Goal: Task Accomplishment & Management: Use online tool/utility

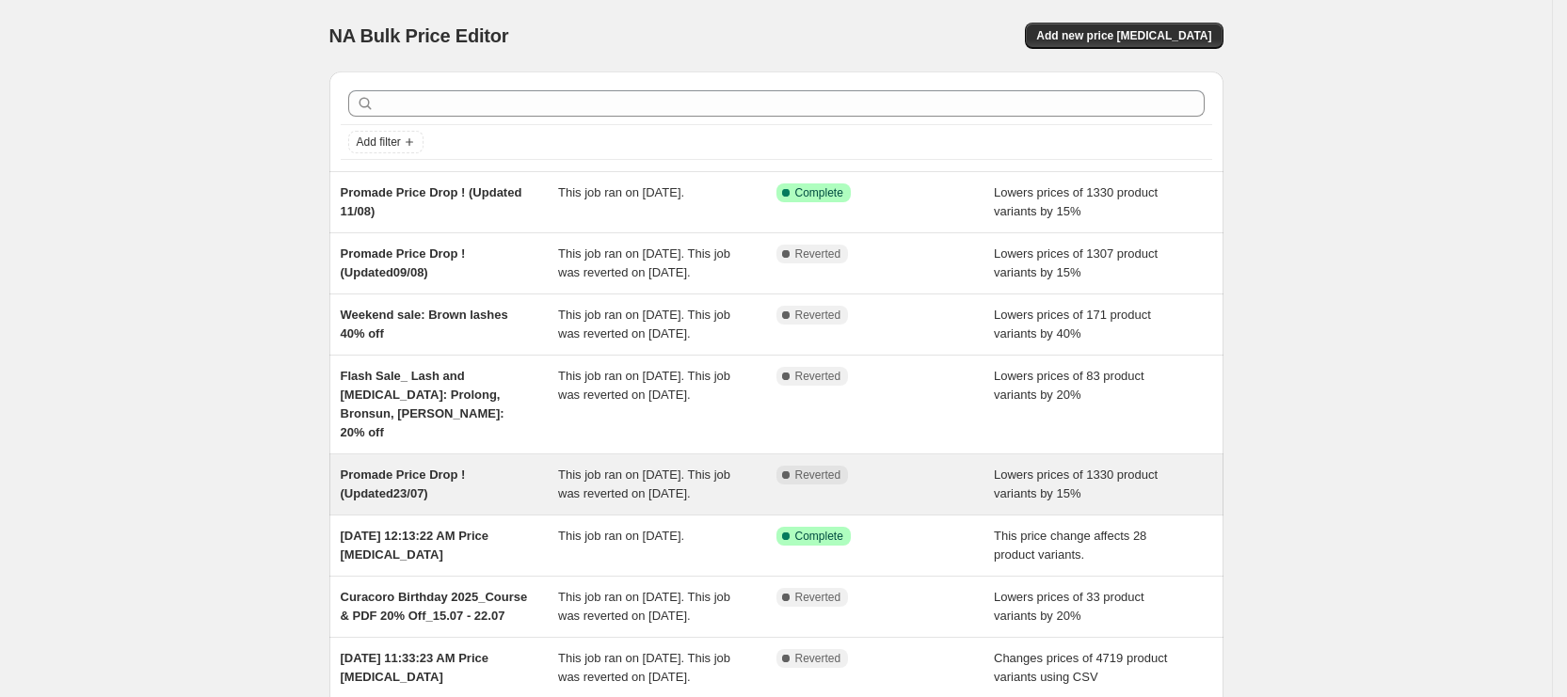
click at [494, 503] on div "Promade Price Drop ! (Updated23/07)" at bounding box center [450, 485] width 218 height 38
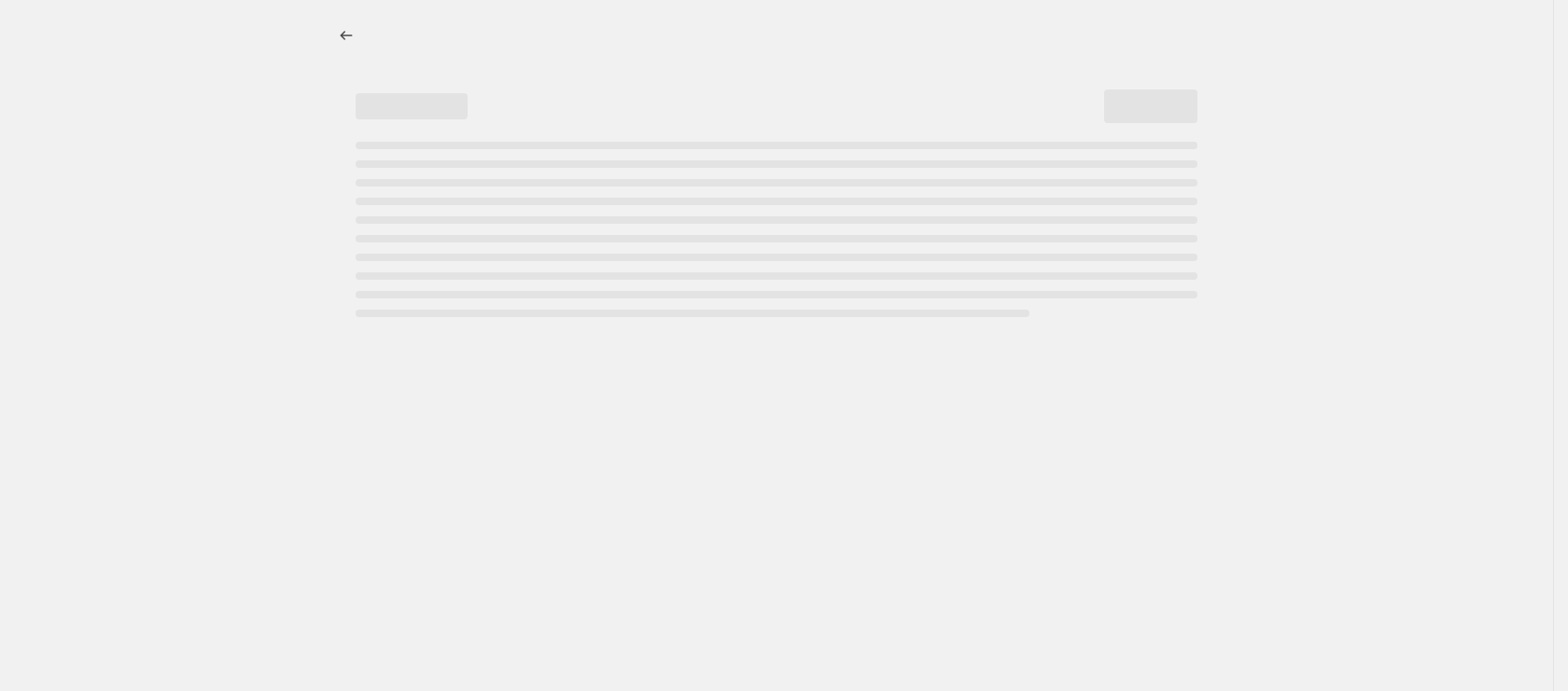
select select "percentage"
select select "collection"
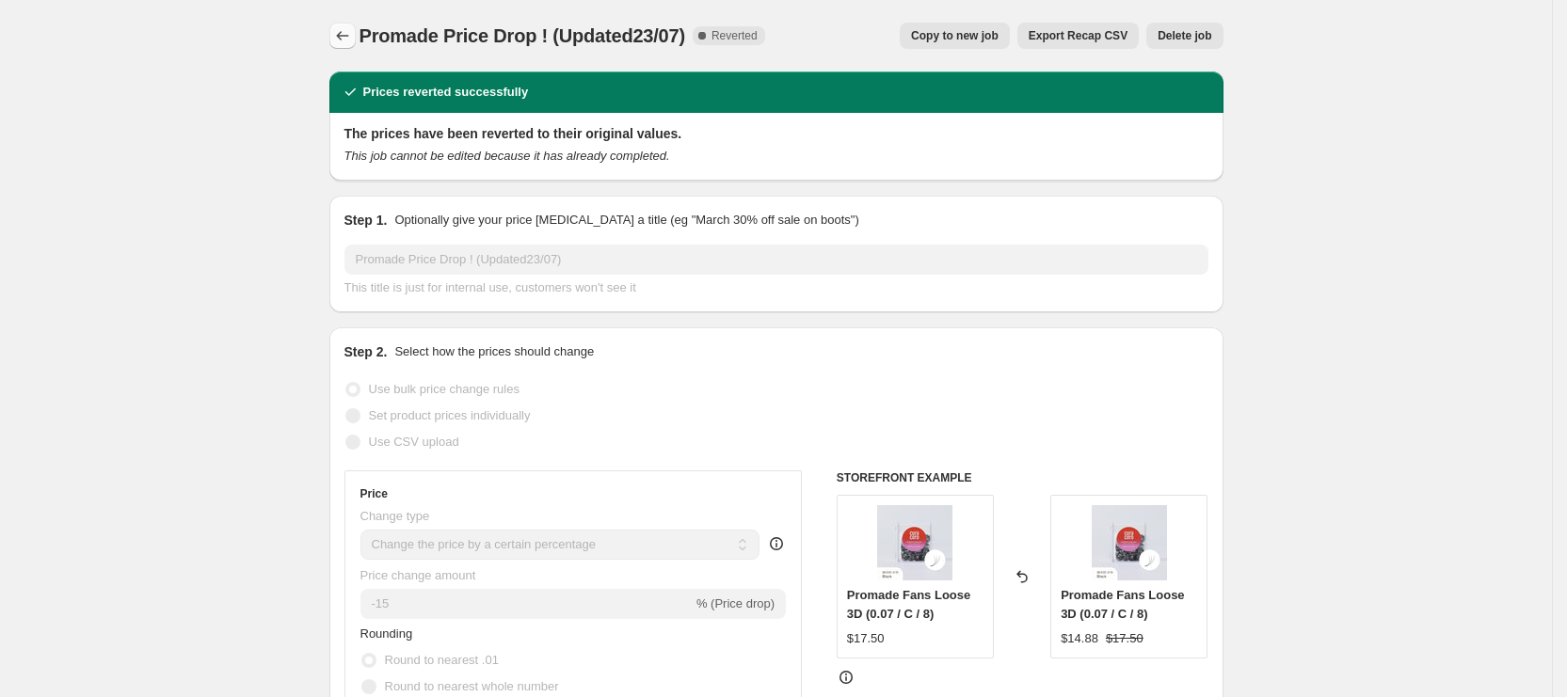
click at [345, 33] on icon "Price change jobs" at bounding box center [342, 35] width 19 height 19
